Goal: Task Accomplishment & Management: Manage account settings

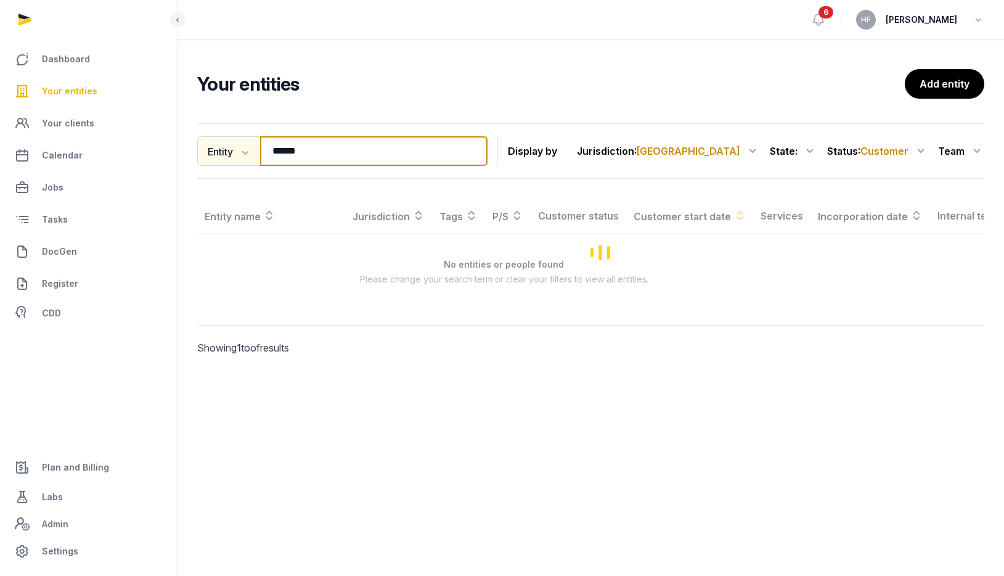
drag, startPoint x: 311, startPoint y: 153, endPoint x: 219, endPoint y: 153, distance: 91.9
click at [223, 153] on div "Entity Entity People Tags Services ****** Search" at bounding box center [342, 151] width 290 height 30
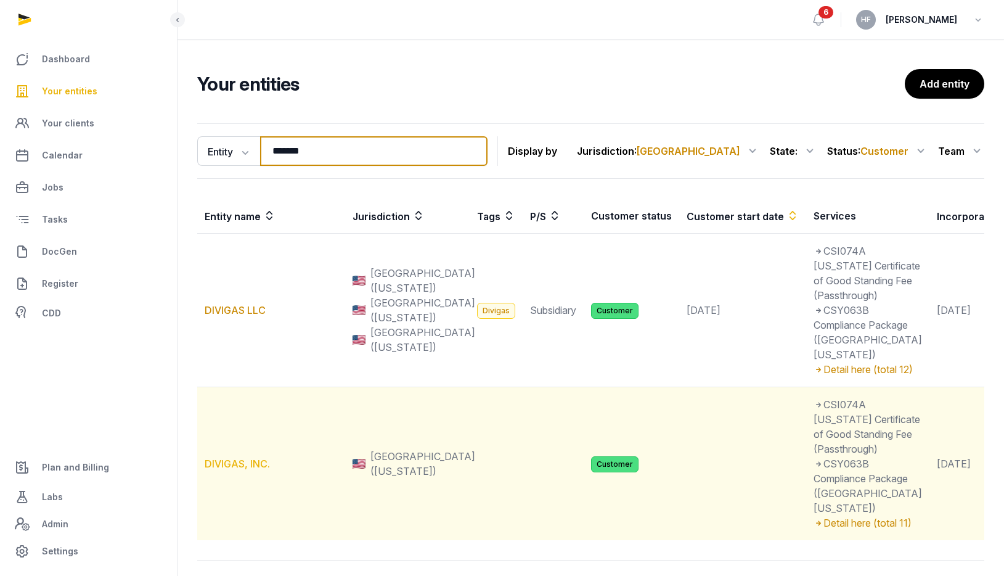
type input "*******"
click at [254, 470] on link "DIVIGAS, INC." at bounding box center [237, 463] width 65 height 12
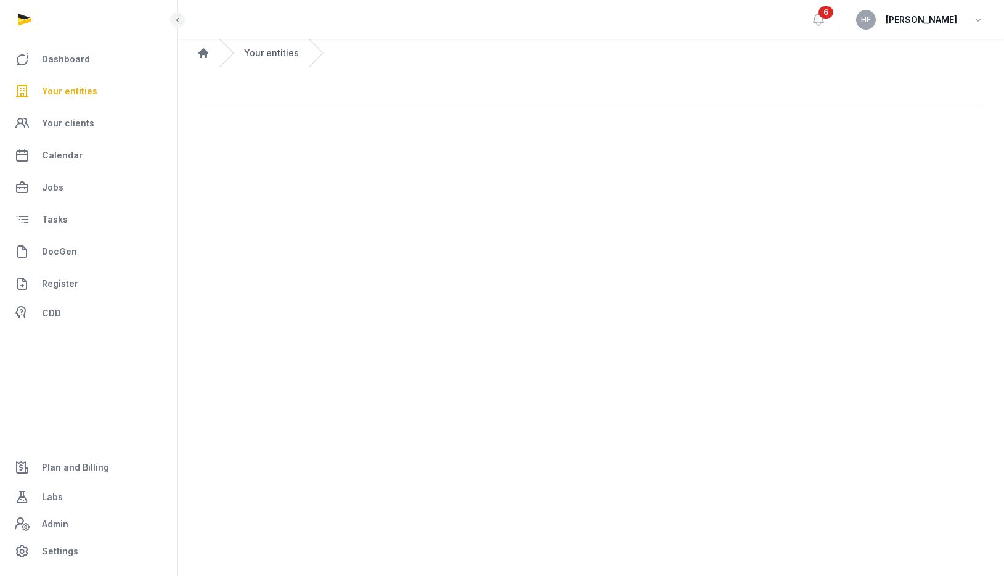
click at [268, 53] on link "Your entities" at bounding box center [271, 53] width 55 height 12
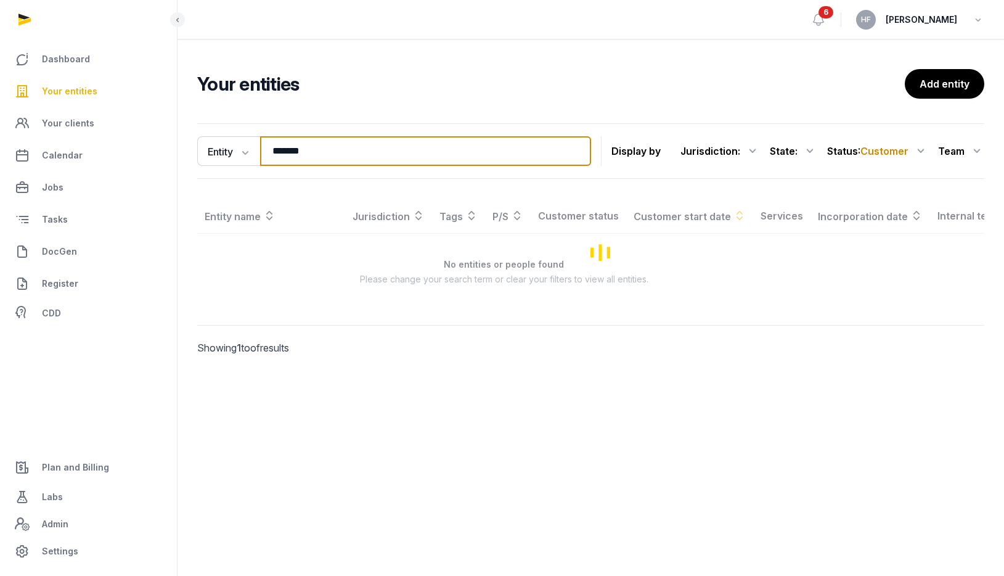
drag, startPoint x: 331, startPoint y: 155, endPoint x: 293, endPoint y: 155, distance: 38.2
click at [293, 155] on input "*******" at bounding box center [425, 151] width 331 height 30
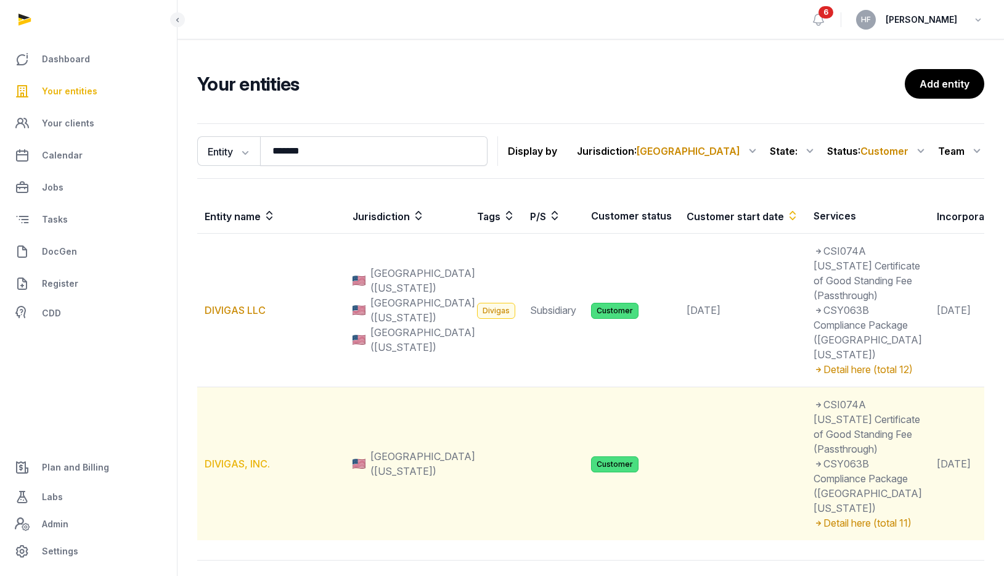
click at [250, 470] on link "DIVIGAS, INC." at bounding box center [237, 463] width 65 height 12
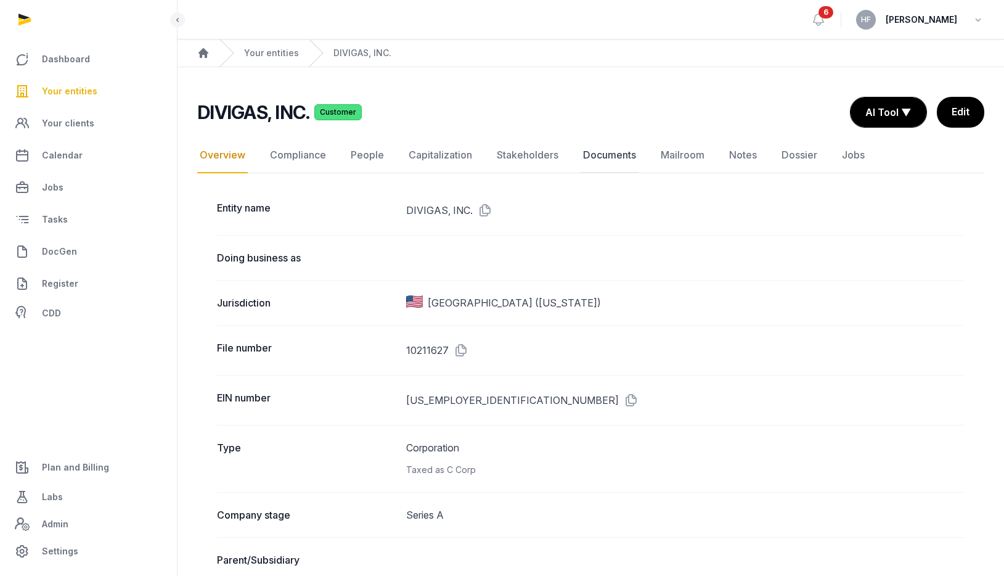
click at [604, 155] on link "Documents" at bounding box center [610, 155] width 58 height 36
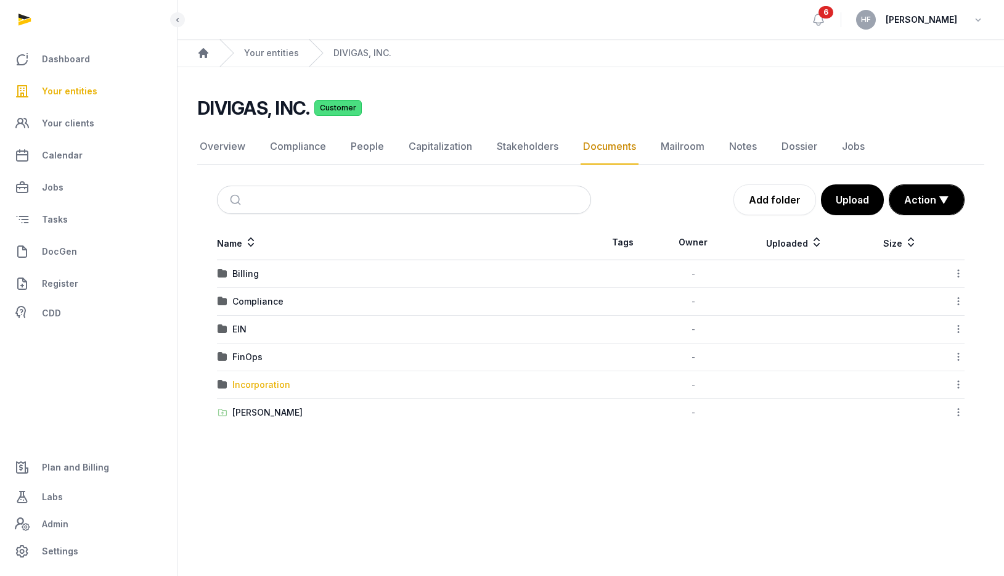
click at [279, 383] on div "Incorporation" at bounding box center [261, 385] width 58 height 12
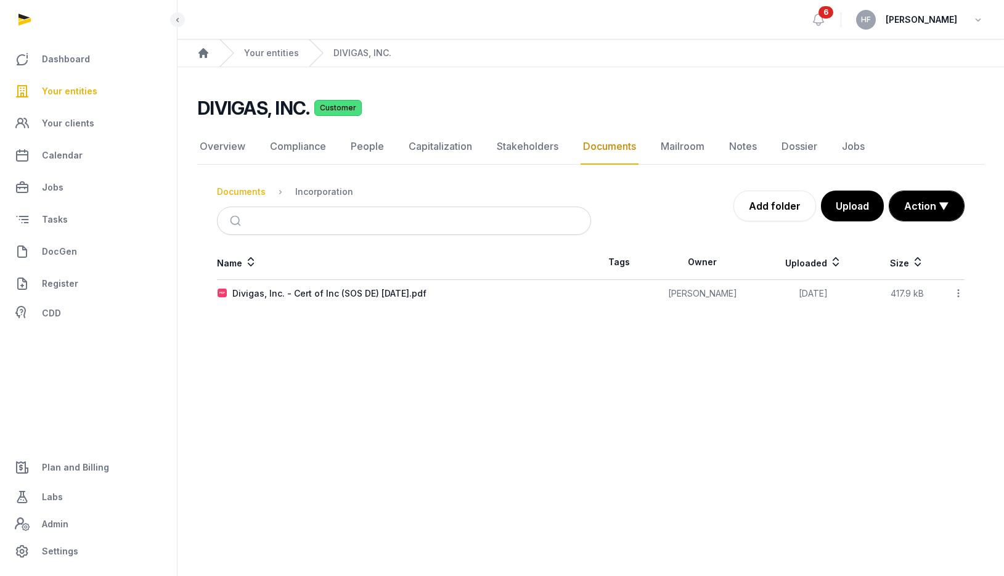
click at [244, 192] on div "Documents" at bounding box center [241, 192] width 49 height 12
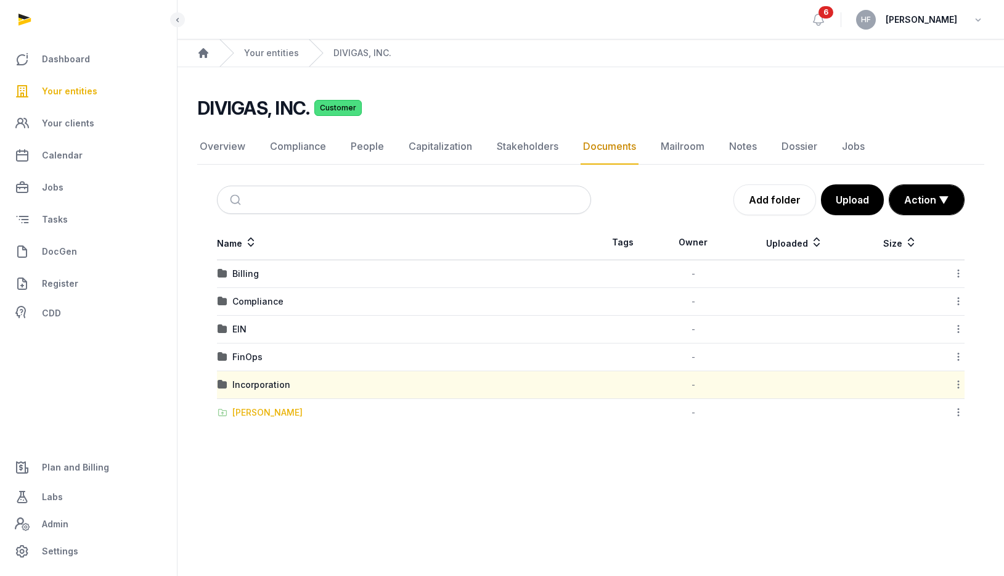
click at [276, 412] on div "Shared Folder" at bounding box center [267, 412] width 70 height 12
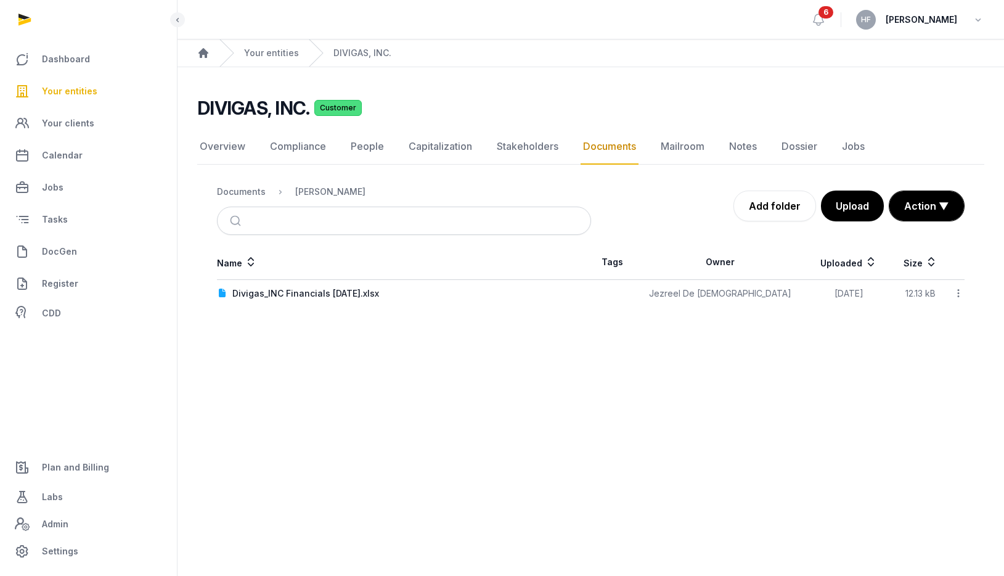
click at [962, 297] on icon at bounding box center [958, 293] width 11 height 13
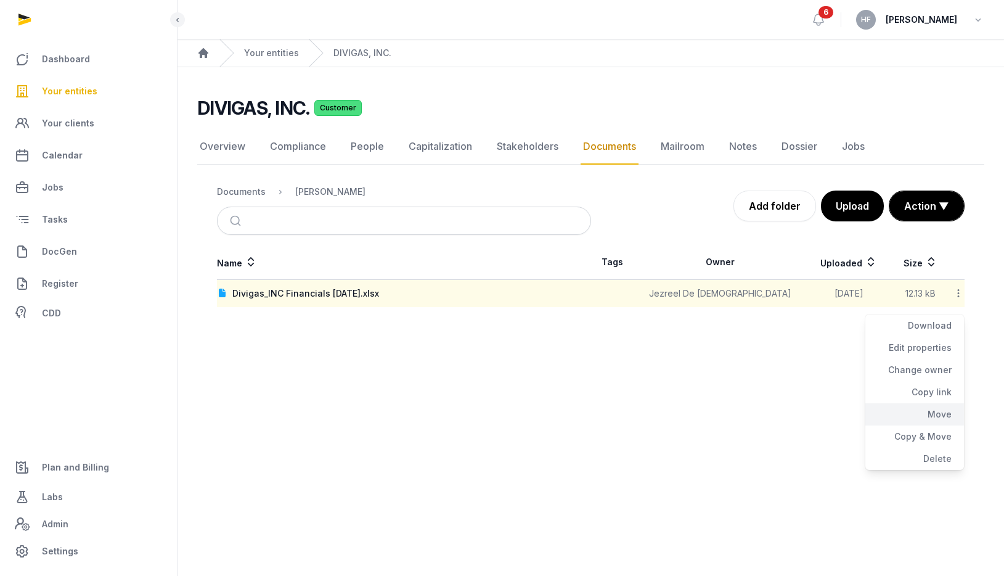
click at [942, 411] on div "Move" at bounding box center [915, 414] width 99 height 22
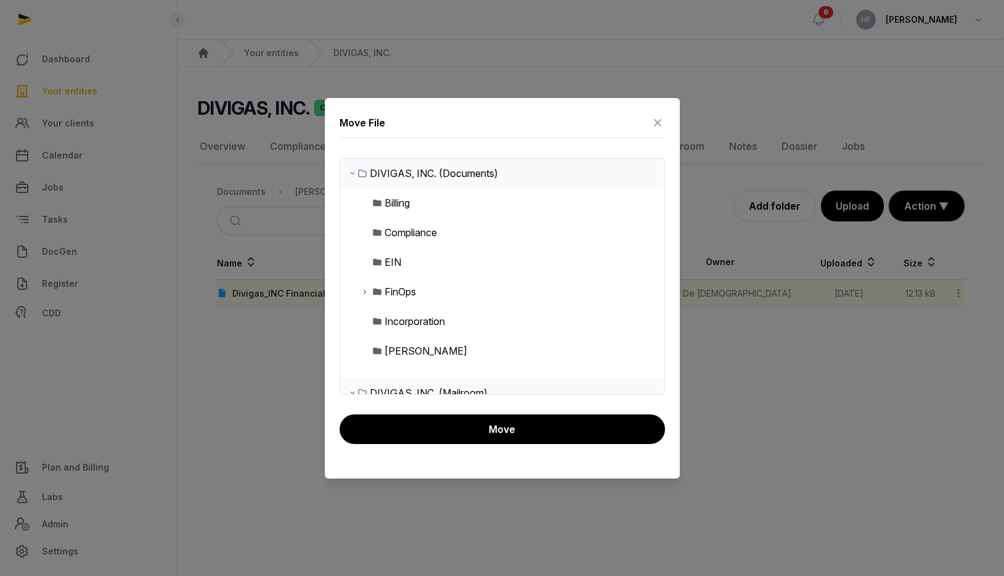
click at [366, 290] on icon at bounding box center [365, 291] width 10 height 15
click at [372, 321] on icon at bounding box center [375, 321] width 10 height 15
click at [415, 349] on div "2025" at bounding box center [415, 350] width 23 height 15
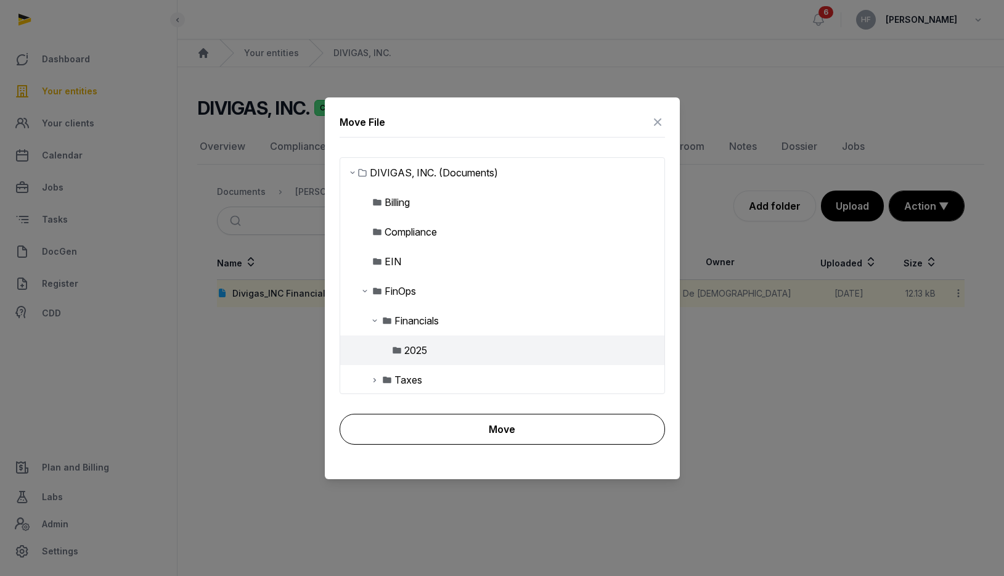
click at [488, 440] on button "Move" at bounding box center [503, 429] width 326 height 31
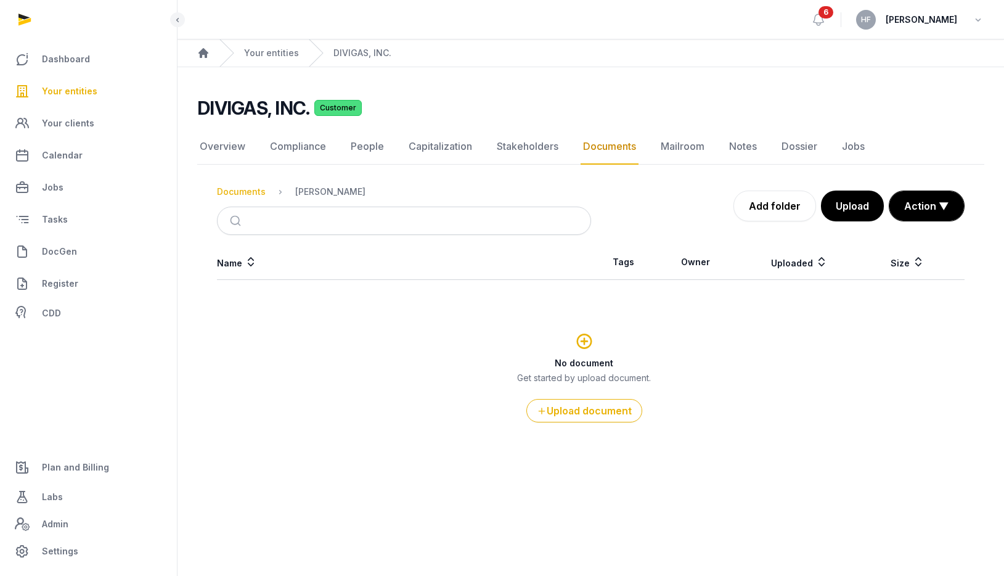
click at [260, 188] on div "Documents" at bounding box center [241, 192] width 49 height 12
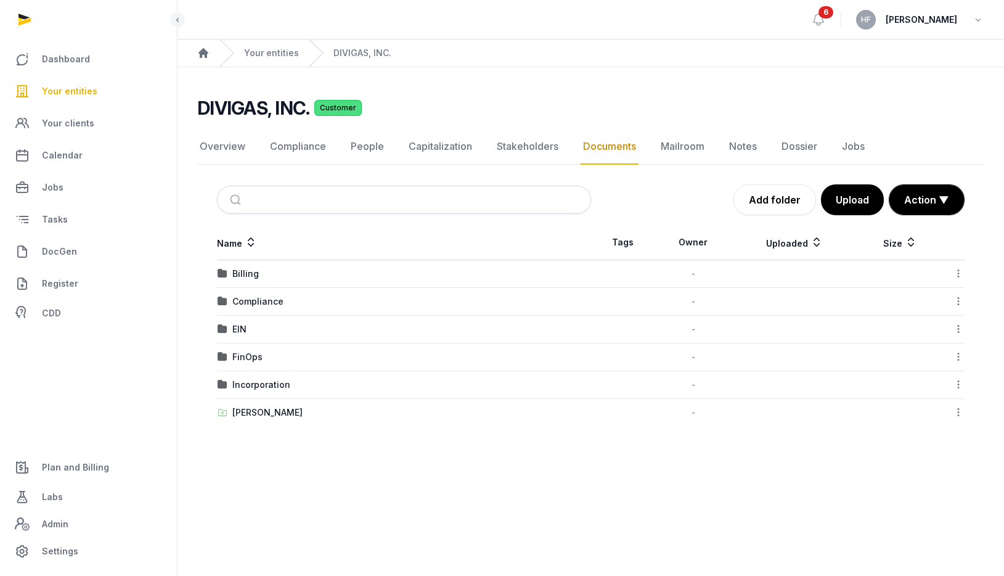
click at [253, 356] on div "FinOps" at bounding box center [247, 357] width 30 height 12
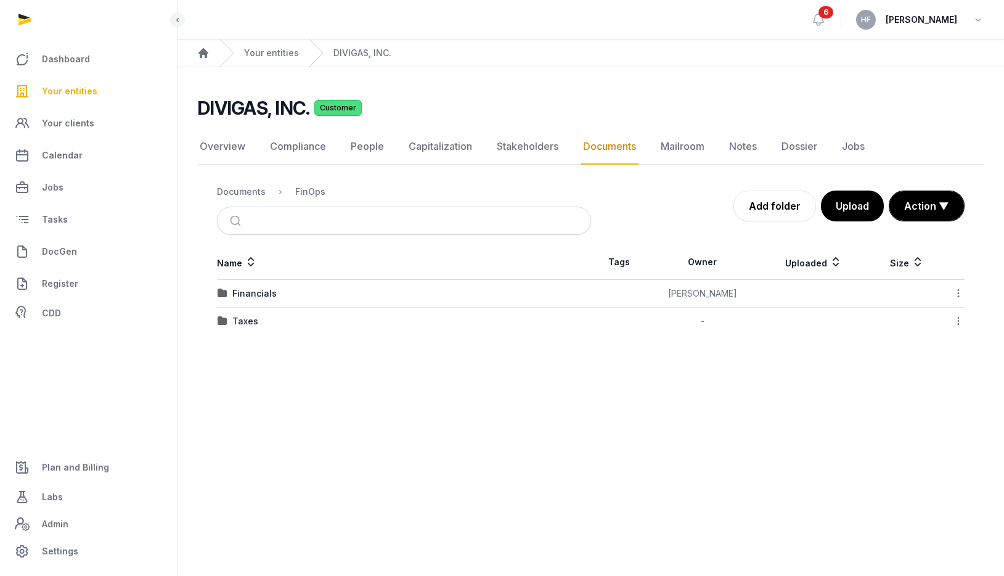
click at [266, 290] on div "Financials" at bounding box center [254, 293] width 44 height 12
click at [247, 293] on div "2025" at bounding box center [243, 293] width 22 height 12
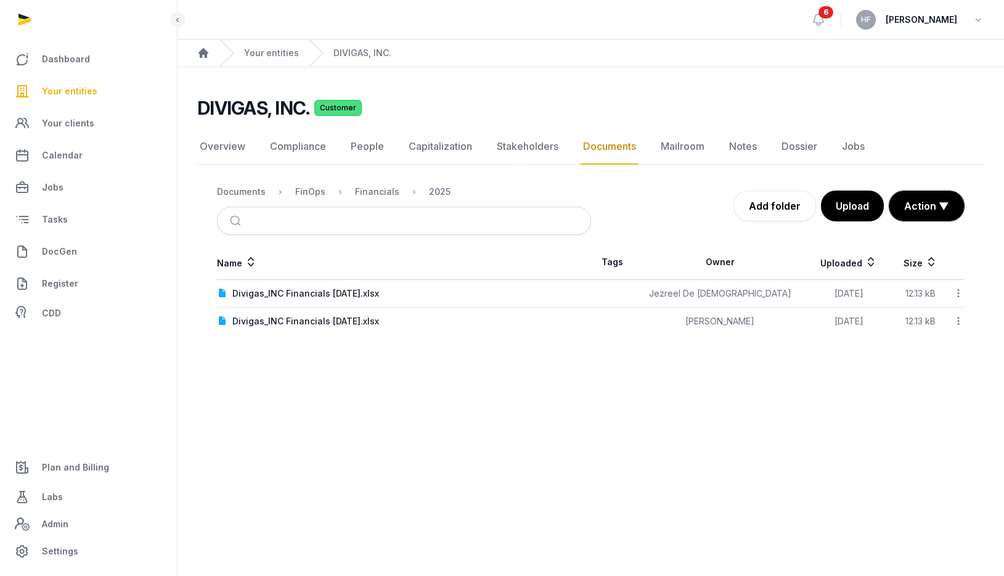
click at [957, 317] on icon at bounding box center [958, 320] width 11 height 13
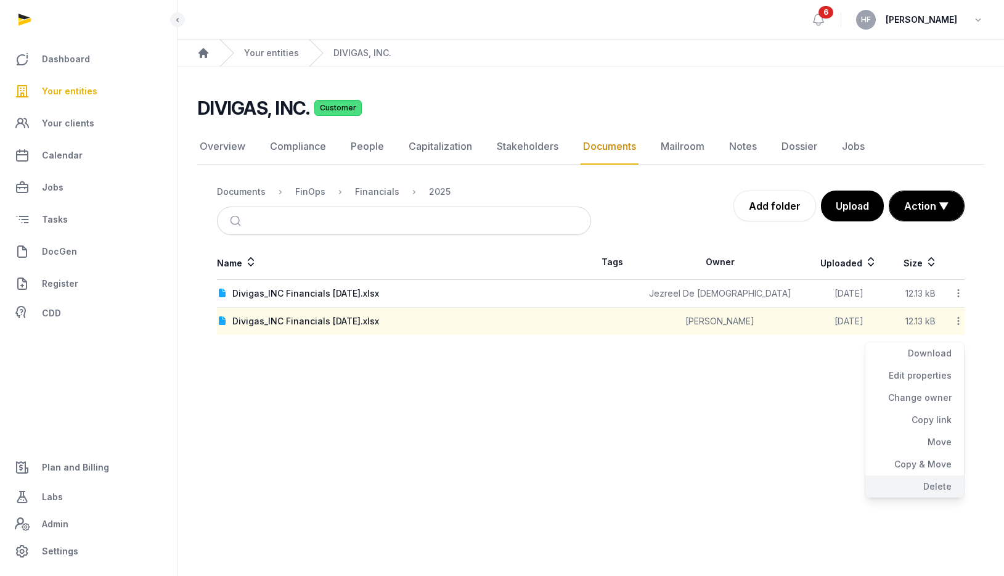
click at [931, 484] on div "Delete" at bounding box center [915, 486] width 99 height 22
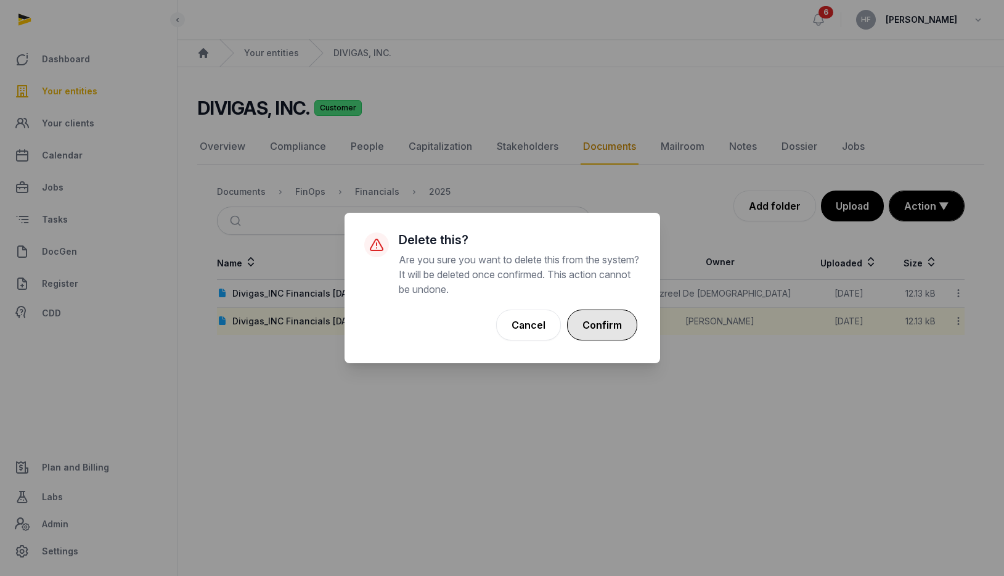
click at [613, 327] on button "Confirm" at bounding box center [602, 324] width 70 height 31
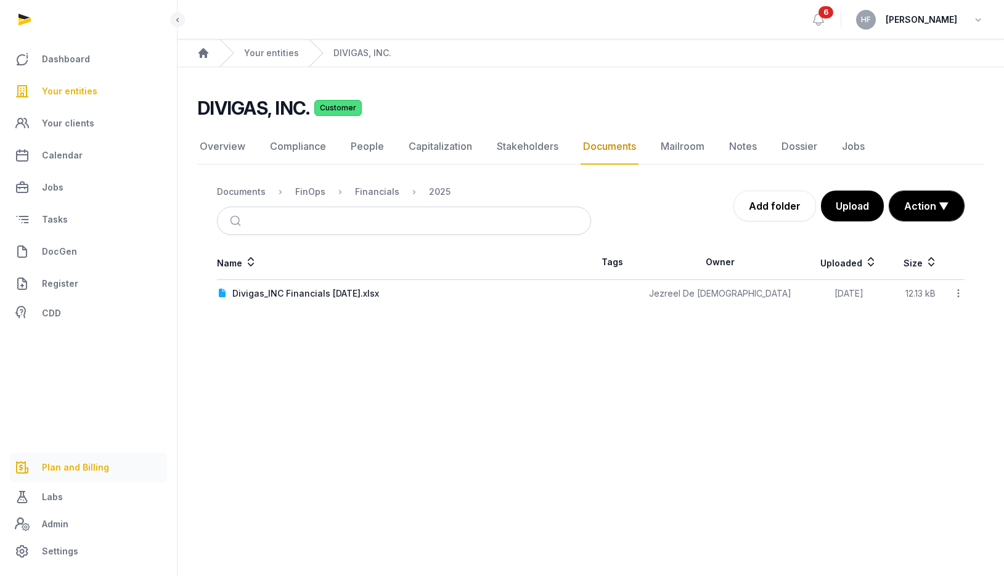
click at [70, 470] on span "Plan and Billing" at bounding box center [75, 467] width 67 height 15
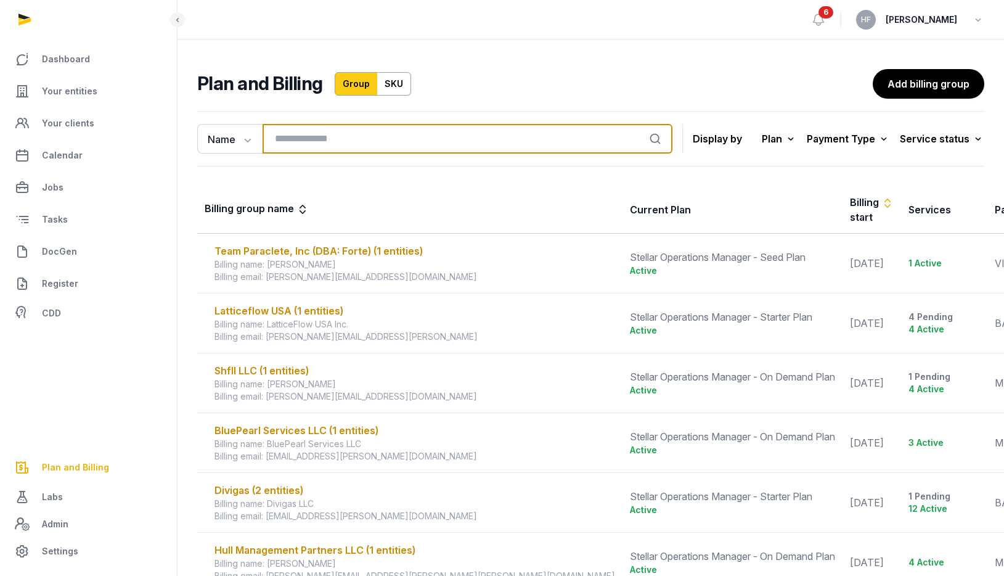
click at [330, 139] on input "search" at bounding box center [468, 139] width 410 height 30
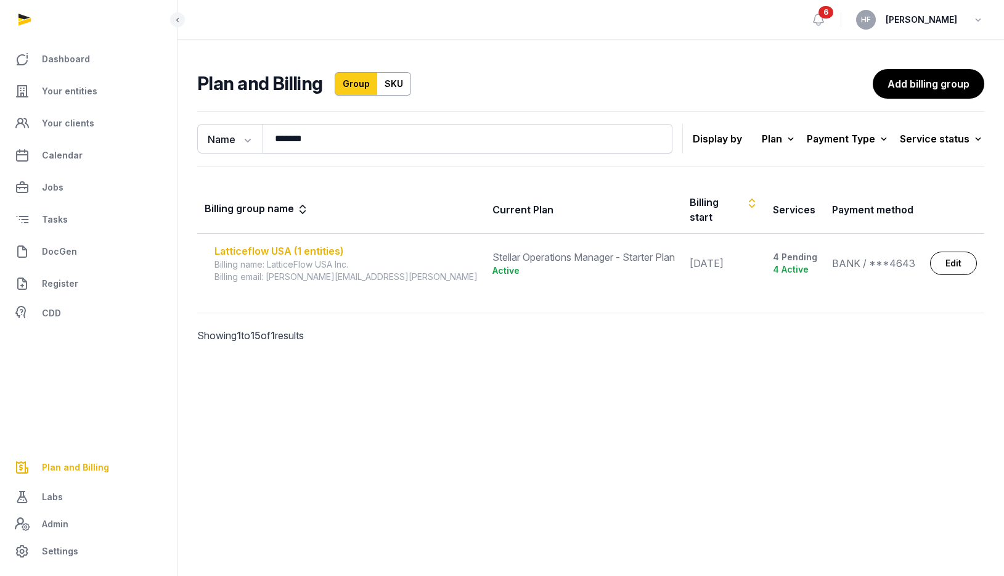
click at [337, 244] on div "Latticeflow USA (1 entities)" at bounding box center [346, 251] width 263 height 15
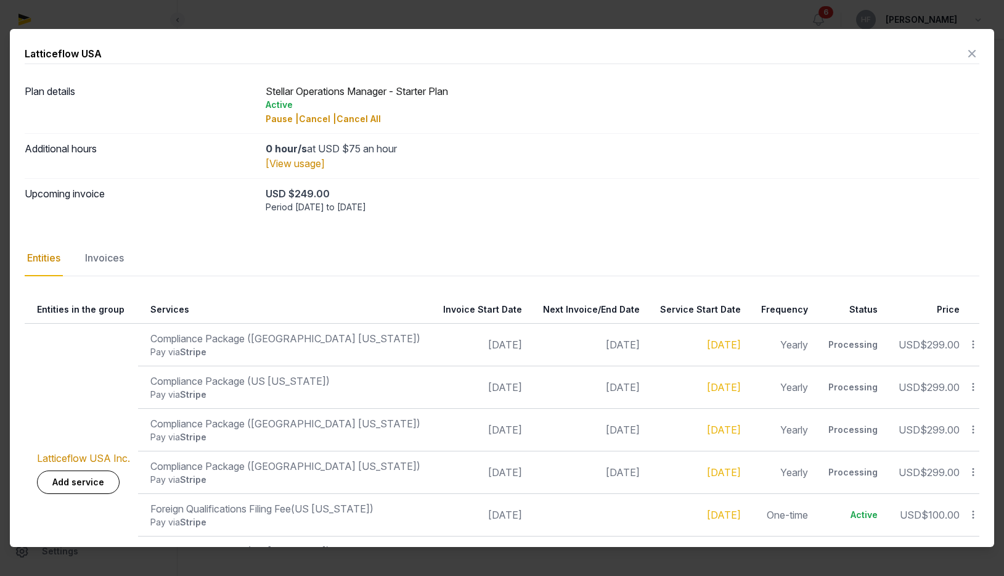
scroll to position [88, 0]
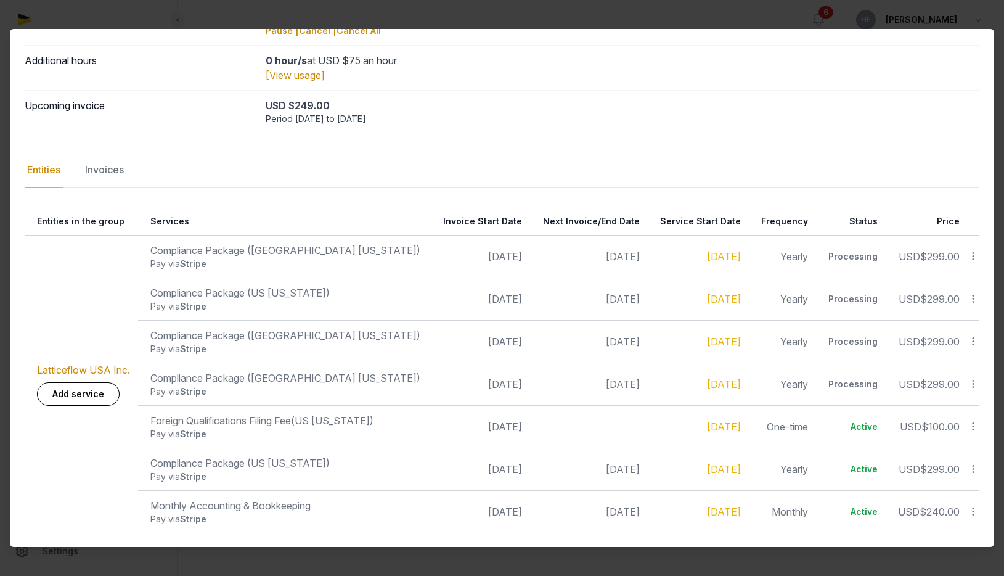
click at [130, 175] on nav "Entities Invoices" at bounding box center [502, 170] width 955 height 36
click at [118, 172] on div "Invoices" at bounding box center [105, 170] width 44 height 36
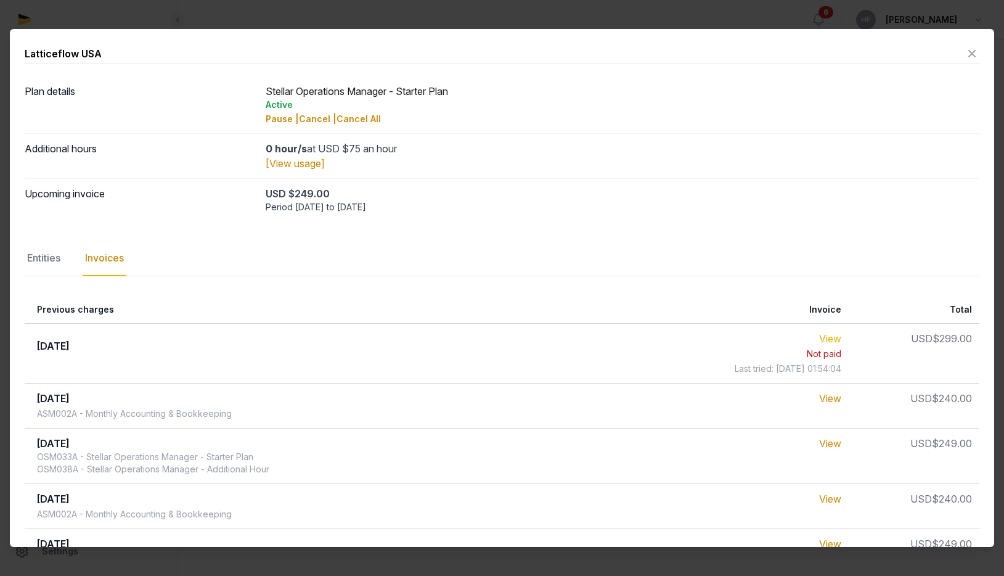
click at [829, 340] on link "View" at bounding box center [830, 338] width 22 height 12
click at [978, 54] on icon at bounding box center [972, 54] width 15 height 20
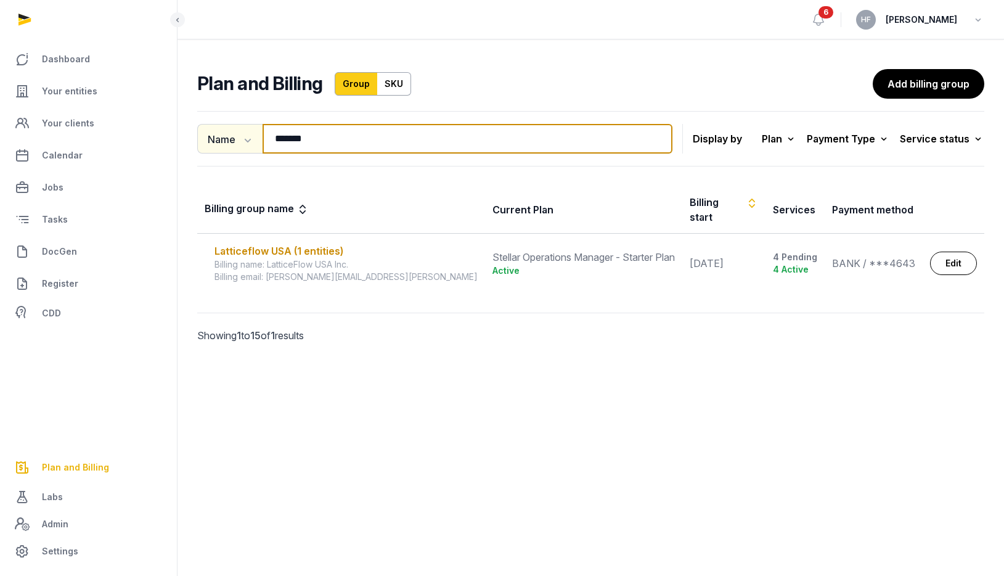
drag, startPoint x: 321, startPoint y: 142, endPoint x: 240, endPoint y: 126, distance: 82.2
click at [242, 126] on div "Name Name Email ******* Search" at bounding box center [434, 139] width 475 height 30
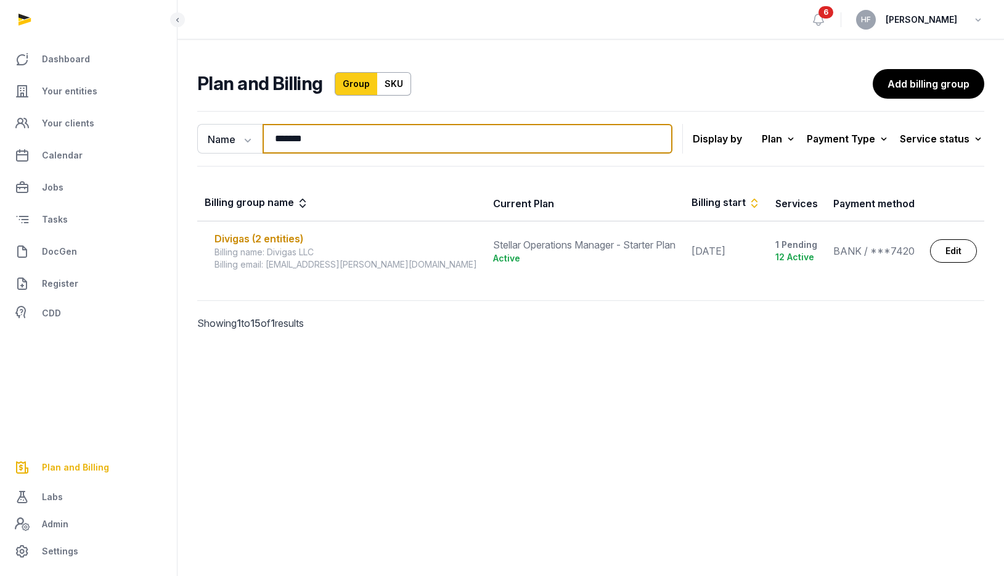
type input "*******"
click at [652, 139] on input "*******" at bounding box center [468, 139] width 410 height 30
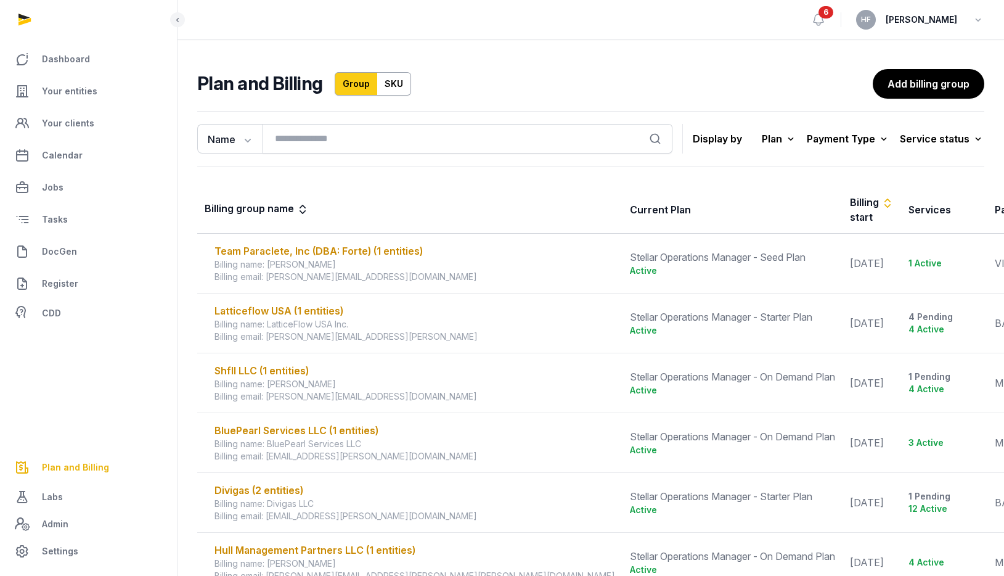
click at [534, 73] on div "Plan and Billing Group SKU" at bounding box center [512, 83] width 630 height 23
